Goal: Task Accomplishment & Management: Manage account settings

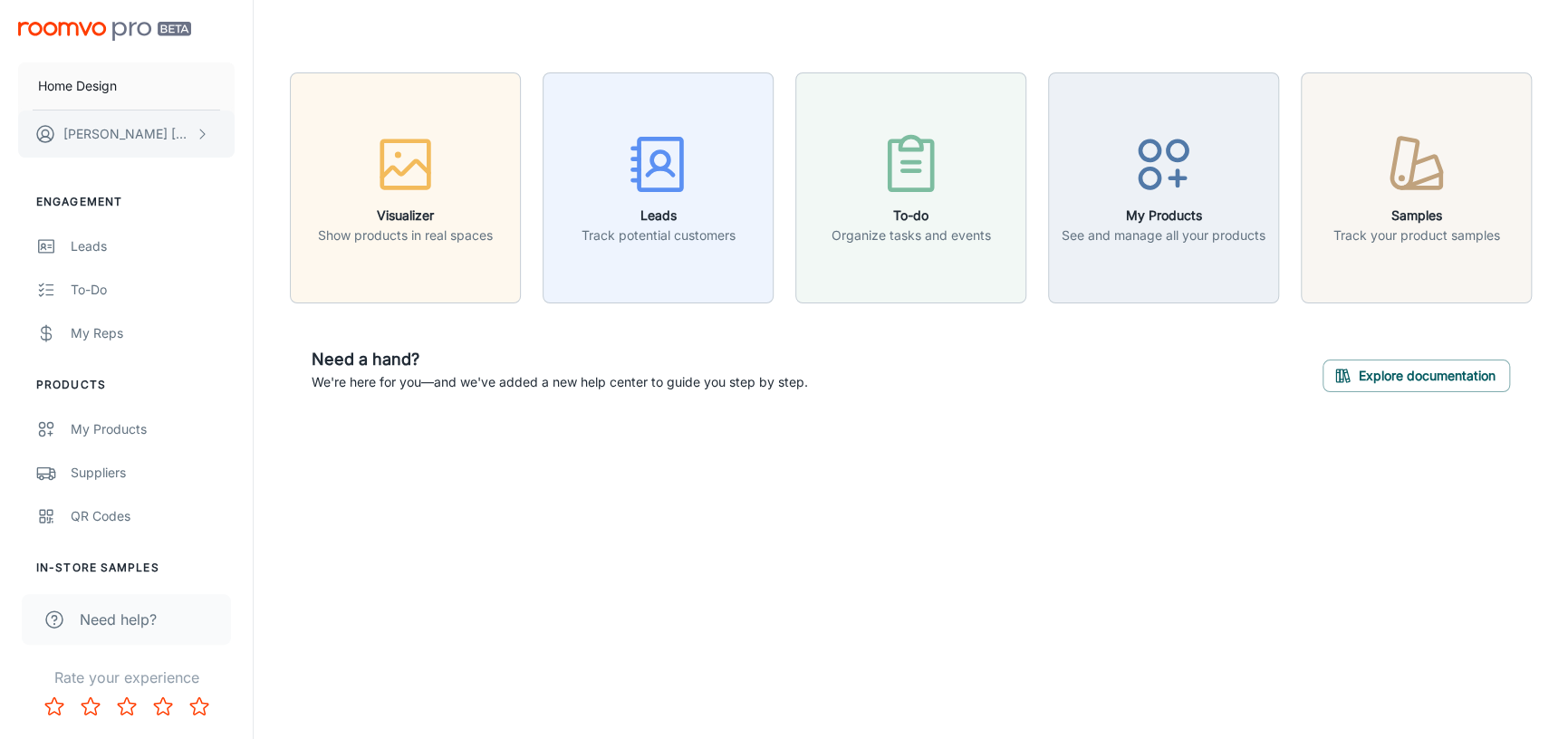
click at [136, 137] on p "[PERSON_NAME]" at bounding box center [127, 134] width 128 height 20
click at [273, 129] on li "User Profile" at bounding box center [283, 133] width 97 height 31
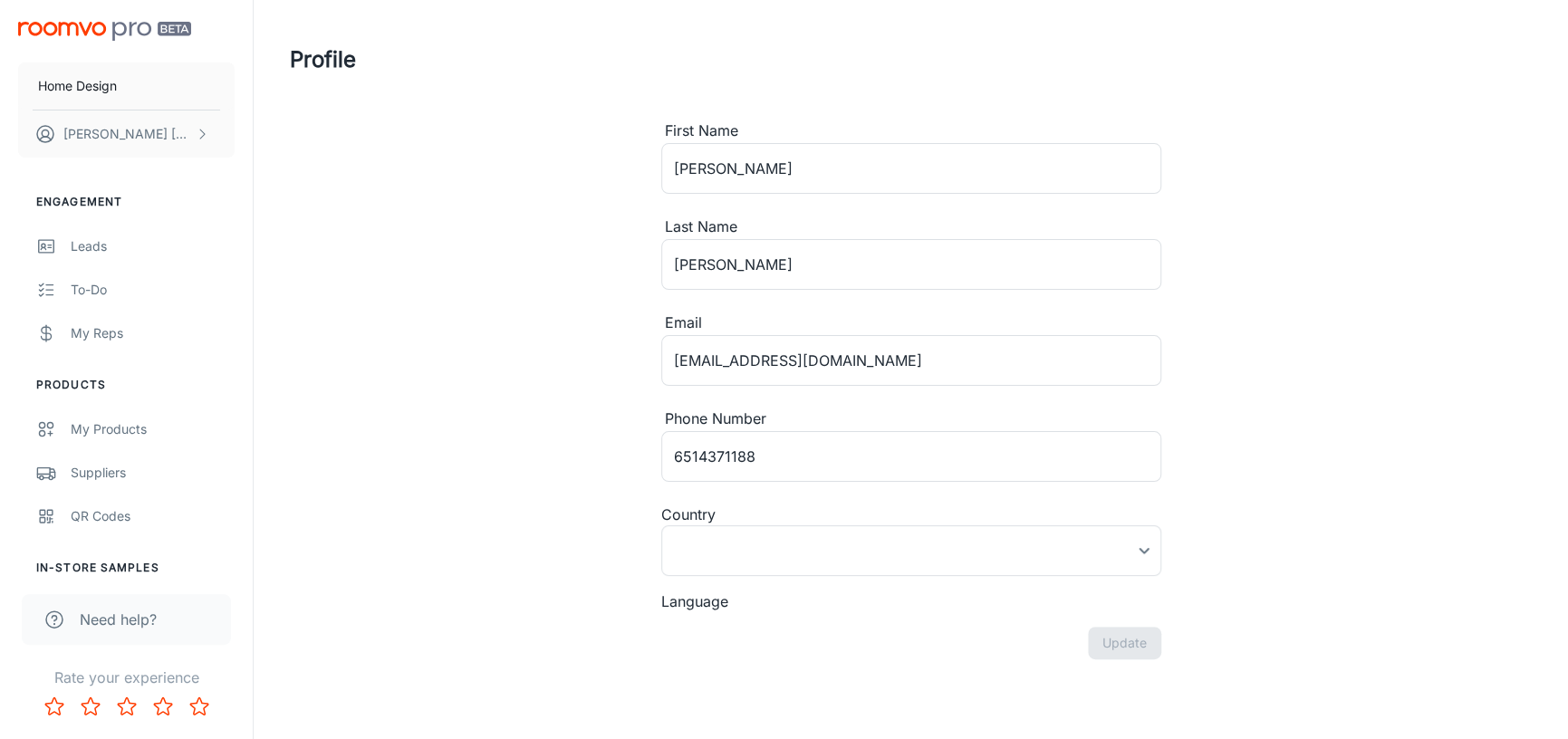
type input "[GEOGRAPHIC_DATA]"
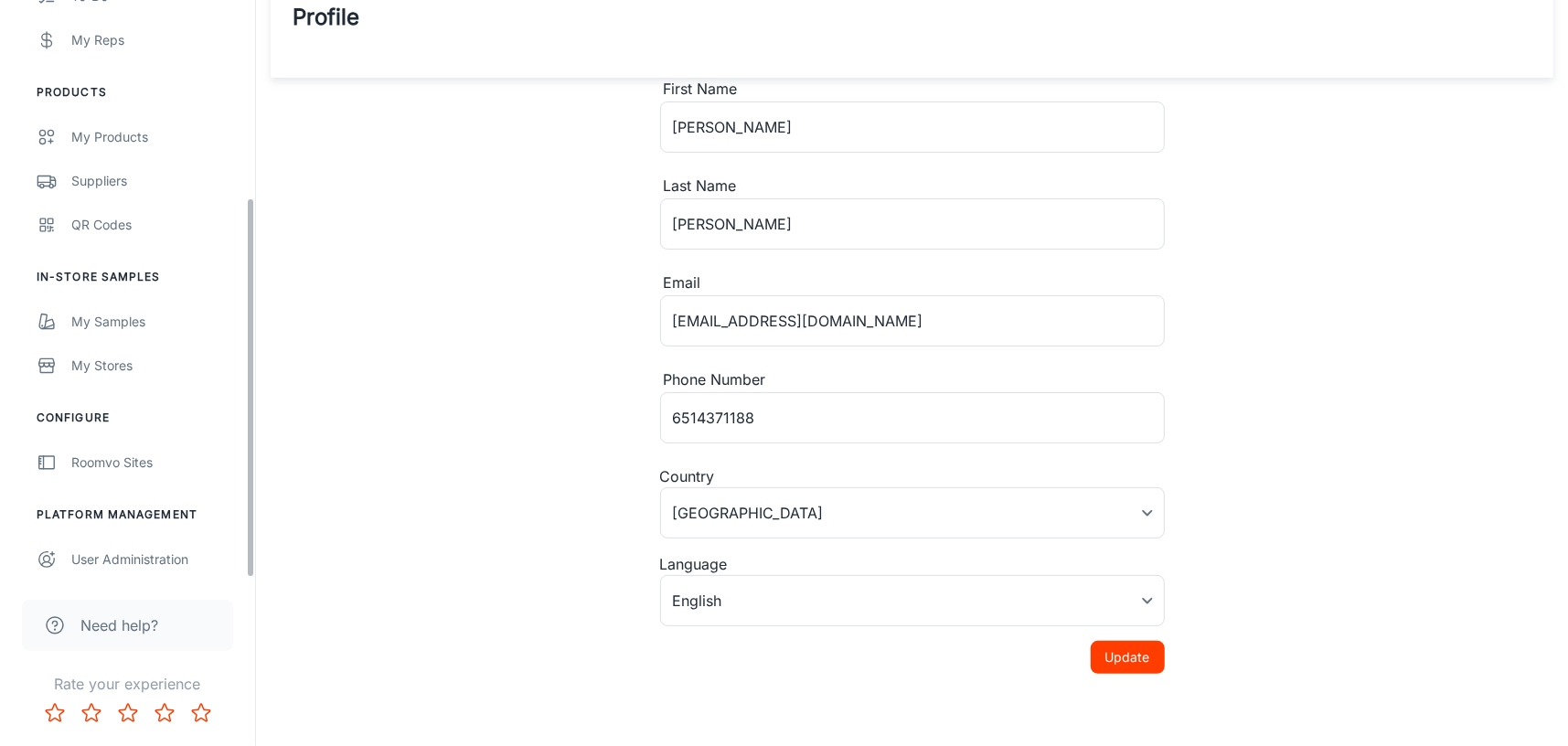
scroll to position [299, 0]
click at [135, 557] on div "User Administration" at bounding box center [154, 557] width 166 height 20
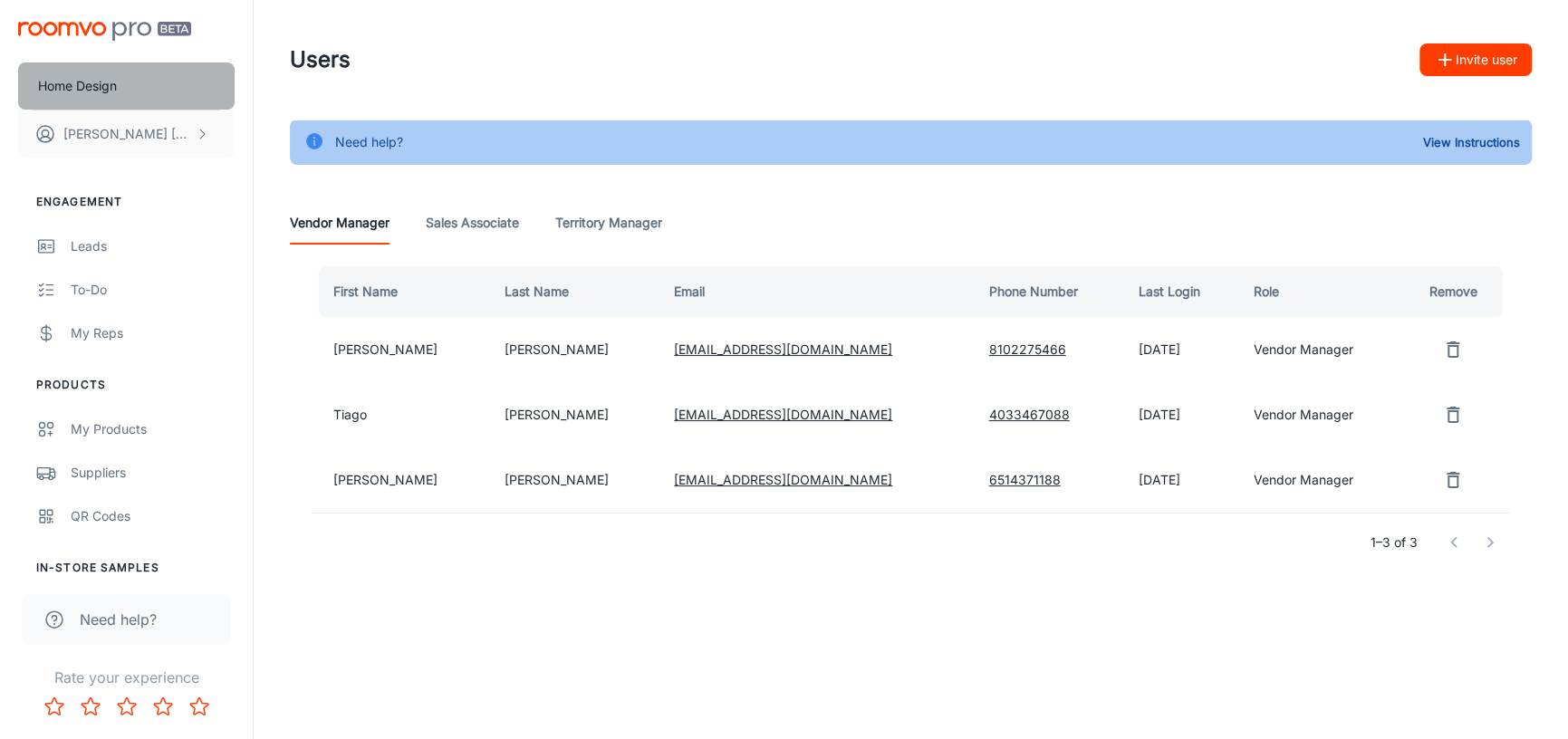
click at [94, 87] on p "Home Design" at bounding box center [78, 86] width 79 height 20
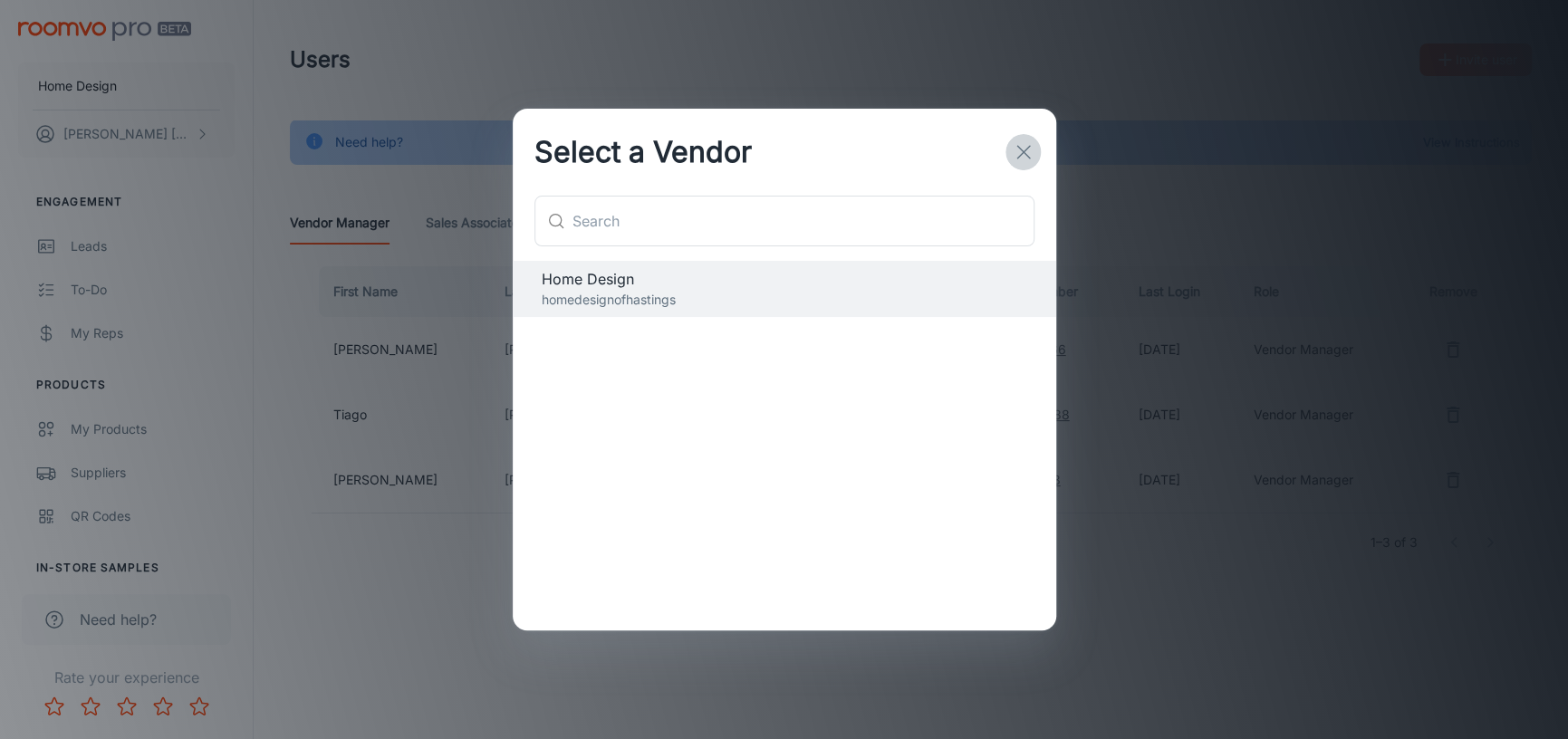
click at [1017, 142] on icon "button" at bounding box center [1024, 153] width 22 height 22
